Goal: Task Accomplishment & Management: Manage account settings

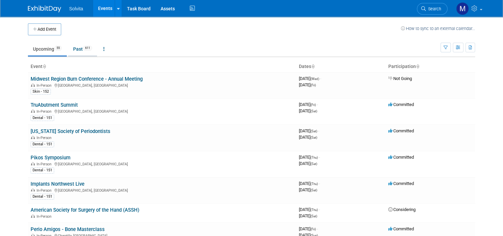
click at [73, 50] on link "Past 611" at bounding box center [82, 49] width 29 height 13
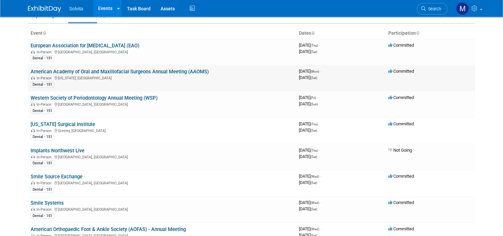
scroll to position [67, 0]
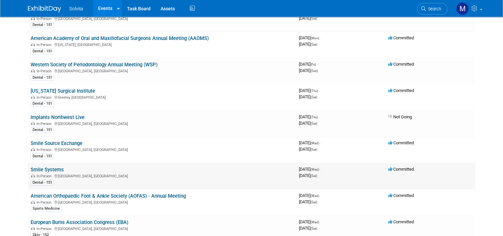
click at [49, 166] on link "Smile Systems" at bounding box center [47, 169] width 33 height 6
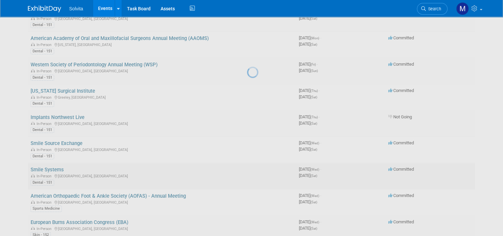
click at [247, 166] on div at bounding box center [251, 118] width 9 height 236
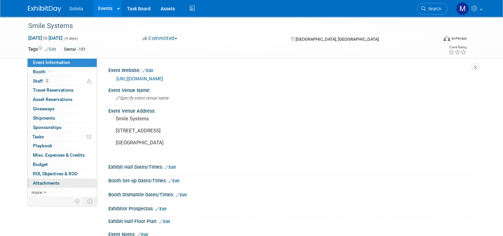
click at [47, 179] on link "0 Attachments 0" at bounding box center [62, 182] width 69 height 9
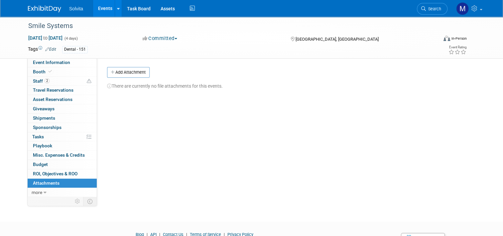
click at [123, 73] on button "Add Attachment" at bounding box center [128, 72] width 43 height 11
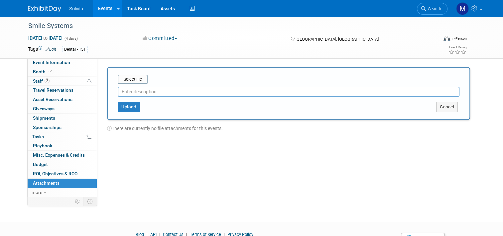
click at [131, 95] on input "text" at bounding box center [289, 92] width 342 height 10
type input "eval"
click at [133, 82] on input "file" at bounding box center [107, 79] width 79 height 8
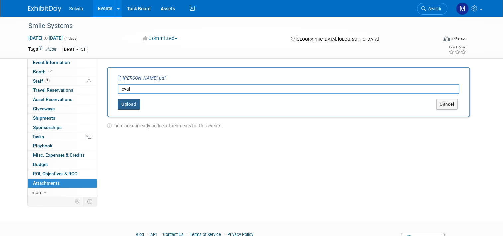
click at [129, 103] on button "Upload" at bounding box center [129, 104] width 22 height 11
